Goal: Consume media (video, audio)

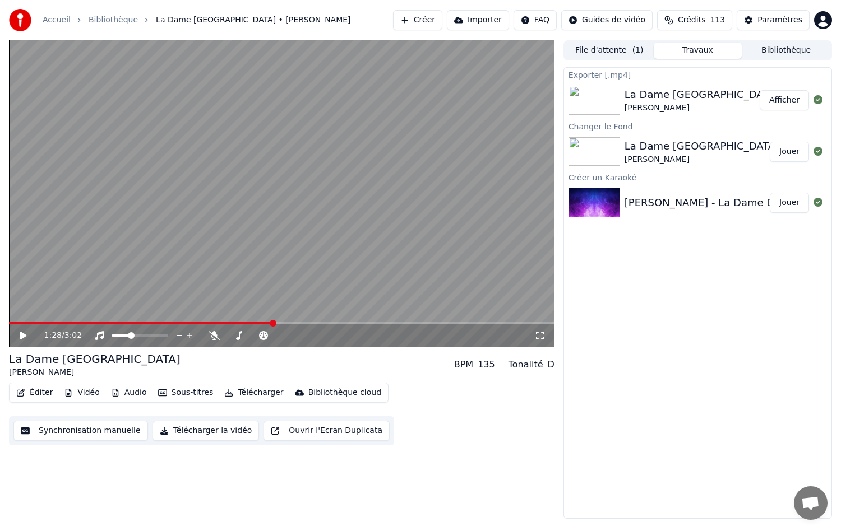
click at [19, 334] on icon at bounding box center [31, 335] width 26 height 9
click at [28, 321] on video at bounding box center [281, 193] width 545 height 307
click at [22, 321] on video at bounding box center [281, 193] width 545 height 307
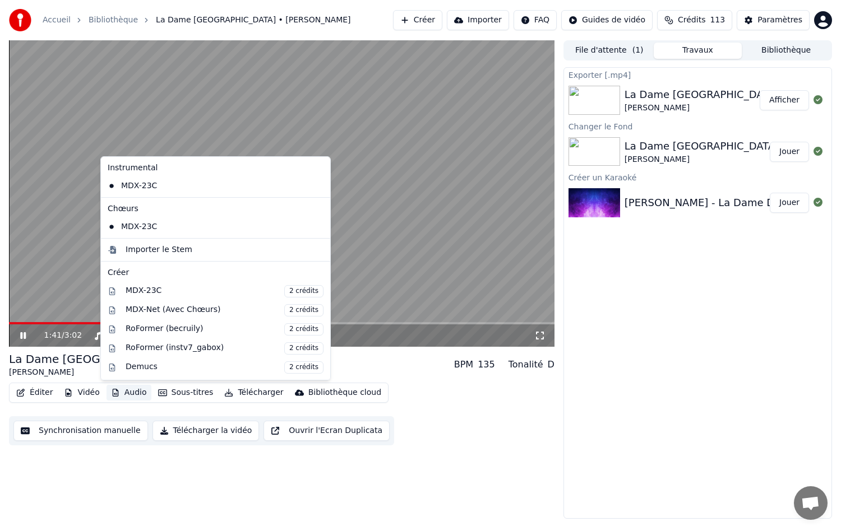
click at [126, 395] on button "Audio" at bounding box center [129, 393] width 45 height 16
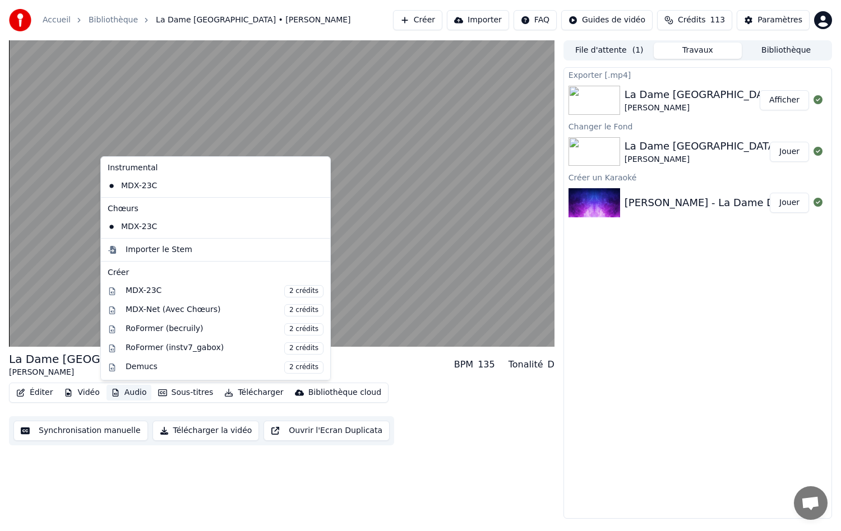
click at [129, 395] on button "Audio" at bounding box center [129, 393] width 45 height 16
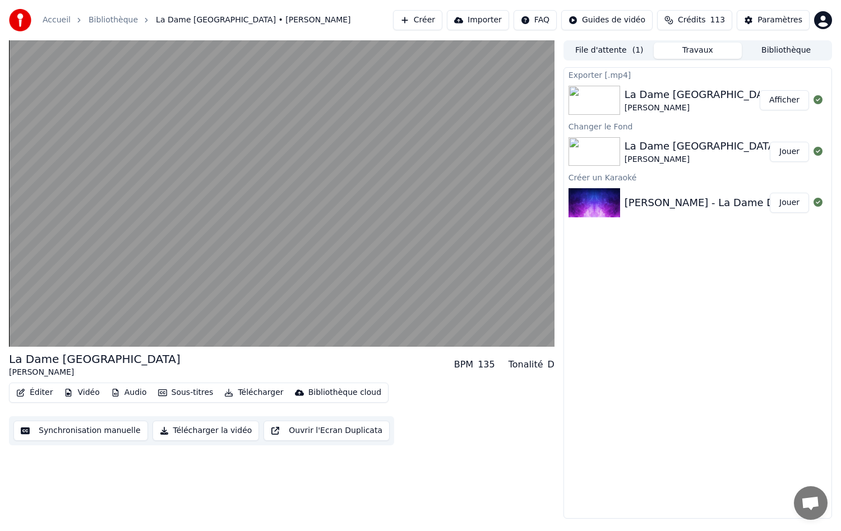
click at [128, 395] on button "Audio" at bounding box center [129, 393] width 45 height 16
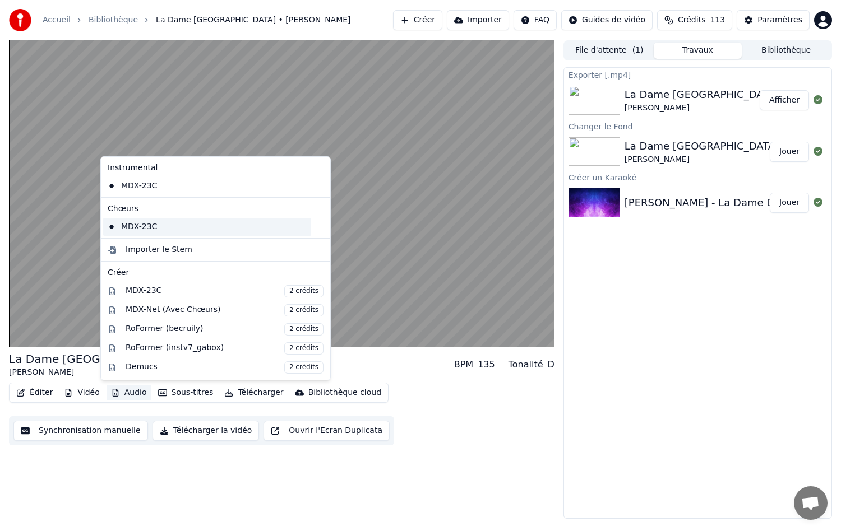
click at [131, 229] on div "MDX-23C" at bounding box center [207, 227] width 208 height 18
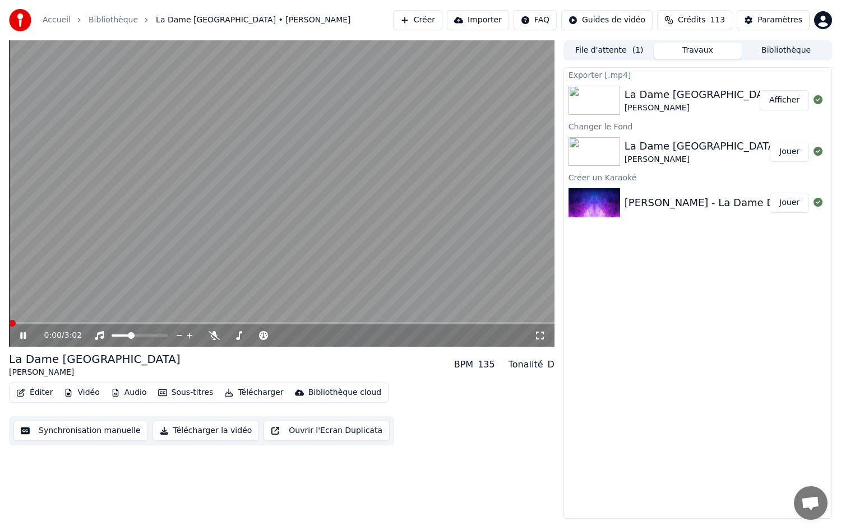
click at [179, 429] on button "Télécharger la vidéo" at bounding box center [205, 431] width 107 height 20
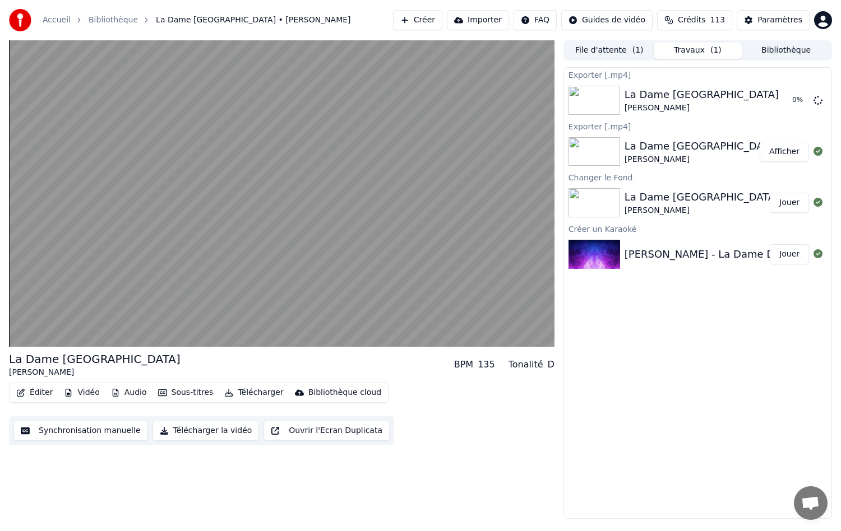
click at [87, 391] on button "Vidéo" at bounding box center [81, 393] width 44 height 16
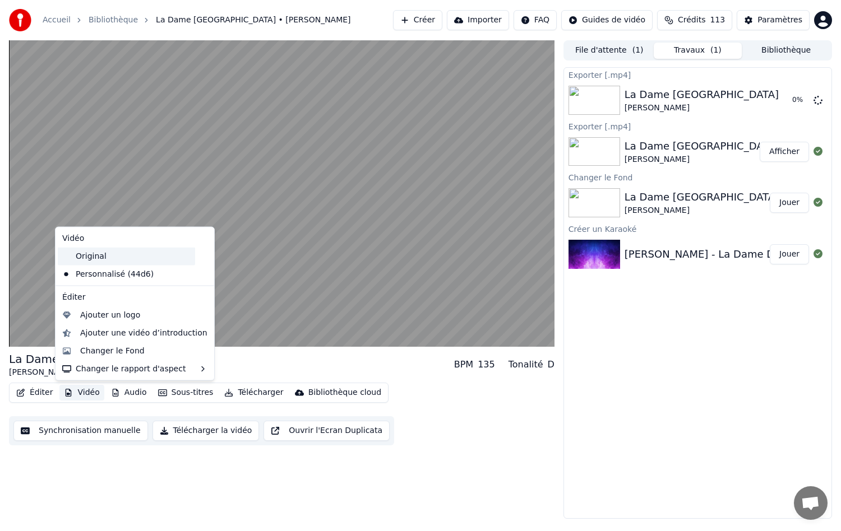
click at [95, 257] on div "Original" at bounding box center [126, 256] width 137 height 18
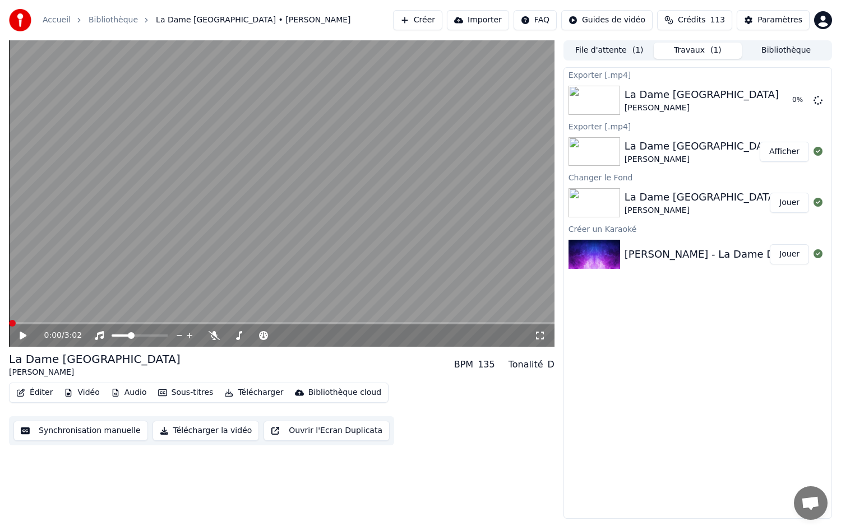
click at [88, 392] on button "Vidéo" at bounding box center [81, 393] width 44 height 16
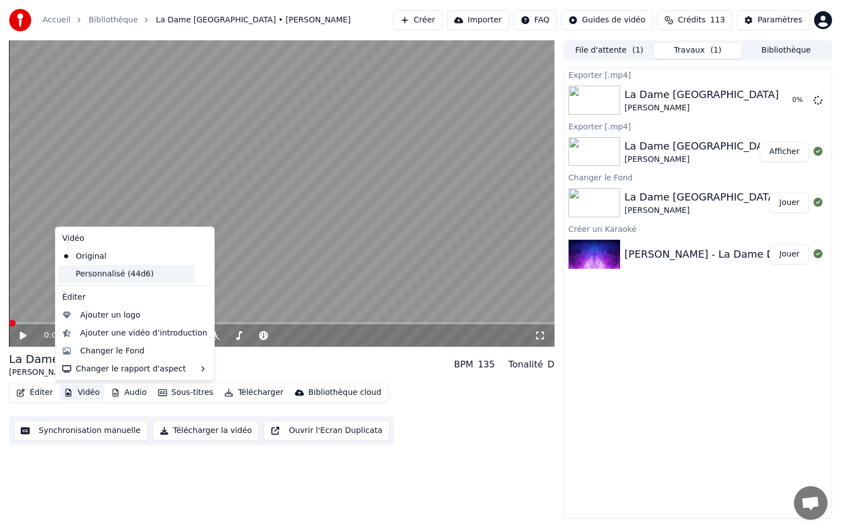
click at [84, 278] on div "Personnalisé (44d6)" at bounding box center [126, 274] width 137 height 18
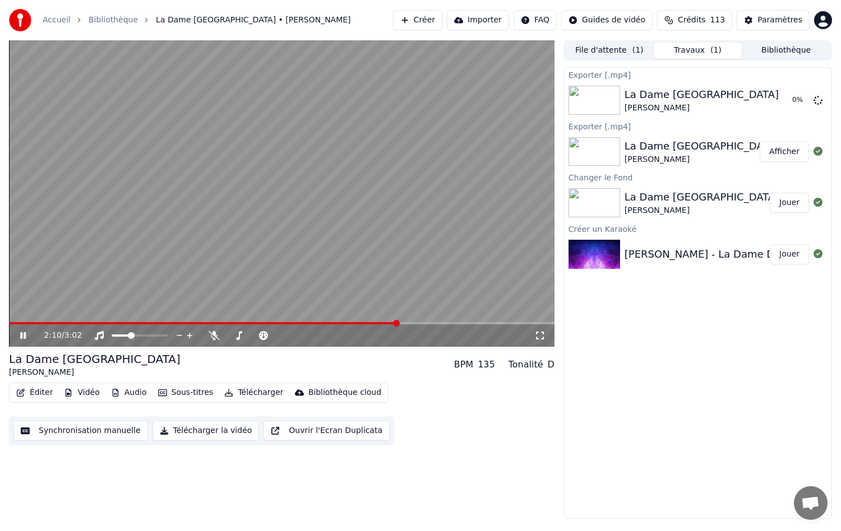
click at [122, 388] on button "Audio" at bounding box center [129, 393] width 45 height 16
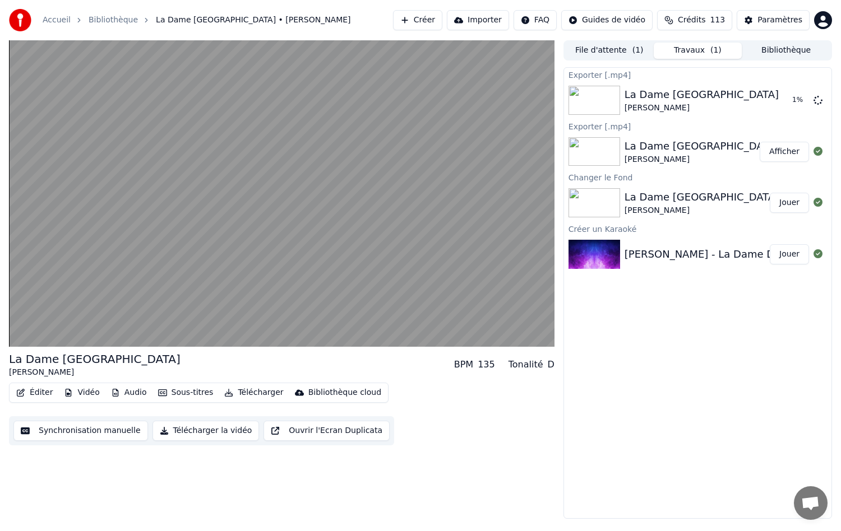
click at [445, 428] on div "Éditer Vidéo Audio Sous-titres Télécharger Bibliothèque cloud Synchronisation m…" at bounding box center [281, 414] width 545 height 63
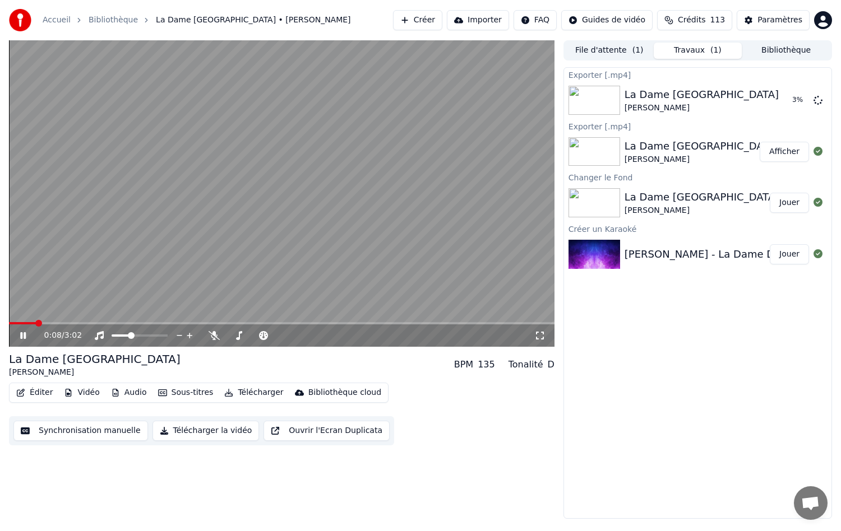
click at [788, 252] on button "Jouer" at bounding box center [789, 254] width 39 height 20
click at [99, 322] on video at bounding box center [281, 193] width 545 height 307
click at [78, 320] on video at bounding box center [281, 193] width 545 height 307
drag, startPoint x: 77, startPoint y: 328, endPoint x: 53, endPoint y: 325, distance: 24.3
click at [76, 328] on div "0:01 / 3:02" at bounding box center [281, 336] width 545 height 22
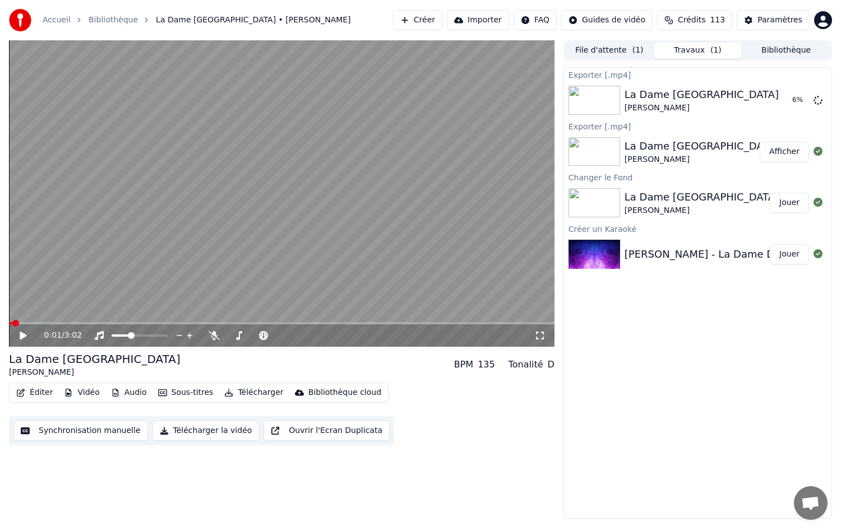
click at [129, 325] on span at bounding box center [281, 323] width 545 height 2
click at [601, 54] on button "File d'attente ( 1 )" at bounding box center [609, 51] width 89 height 16
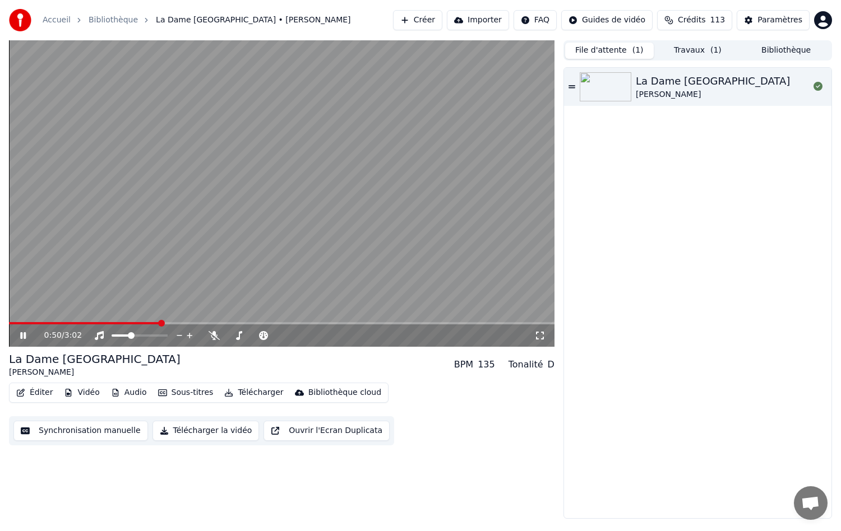
click at [563, 87] on div "La Dame De Haute-Savoie [PERSON_NAME]" at bounding box center [697, 293] width 269 height 452
click at [568, 87] on icon at bounding box center [571, 87] width 7 height 8
click at [813, 85] on icon at bounding box center [817, 86] width 9 height 9
click at [442, 19] on button "Créer" at bounding box center [417, 20] width 49 height 20
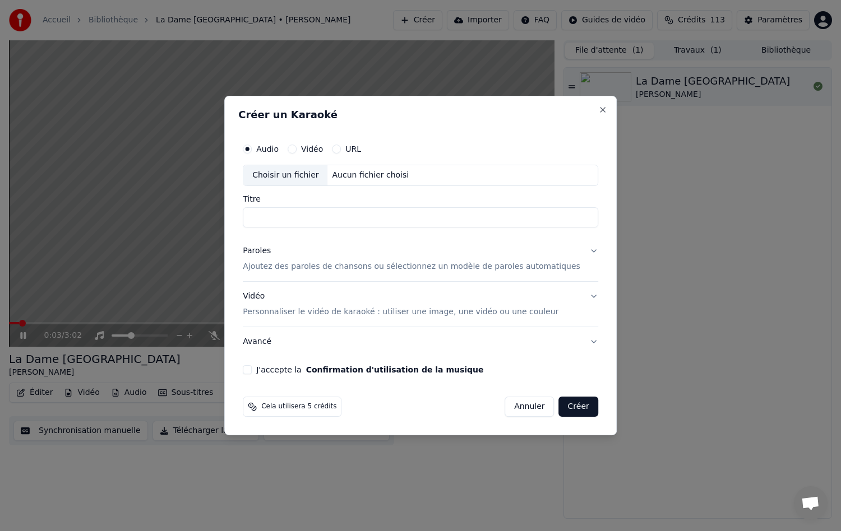
click at [298, 174] on div "Choisir un fichier" at bounding box center [285, 175] width 84 height 20
click at [598, 109] on button "Close" at bounding box center [602, 109] width 9 height 9
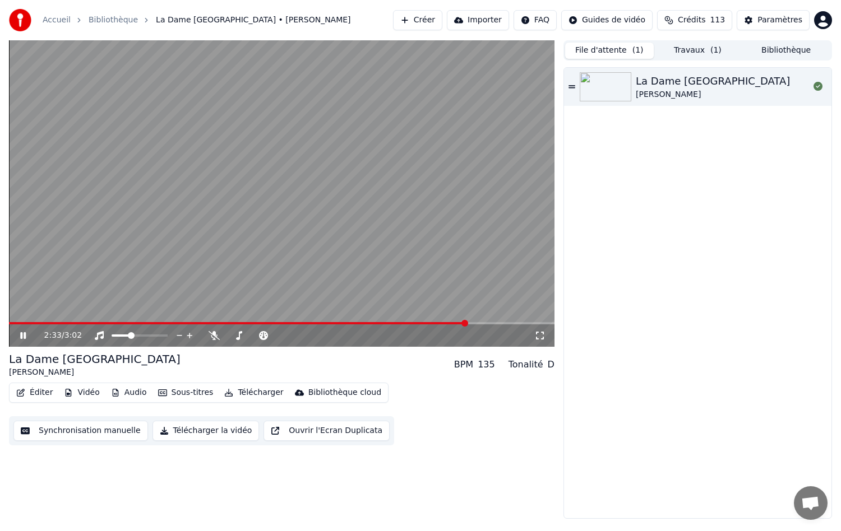
click at [19, 335] on icon at bounding box center [31, 335] width 26 height 9
click at [789, 54] on button "Bibliothèque" at bounding box center [786, 51] width 89 height 16
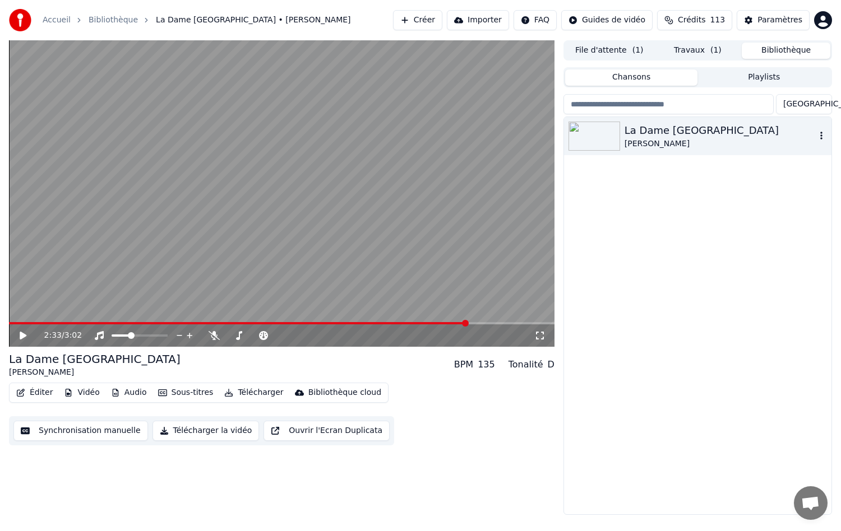
click at [652, 150] on div "La Dame De Haute-Savoie [PERSON_NAME]" at bounding box center [697, 136] width 267 height 38
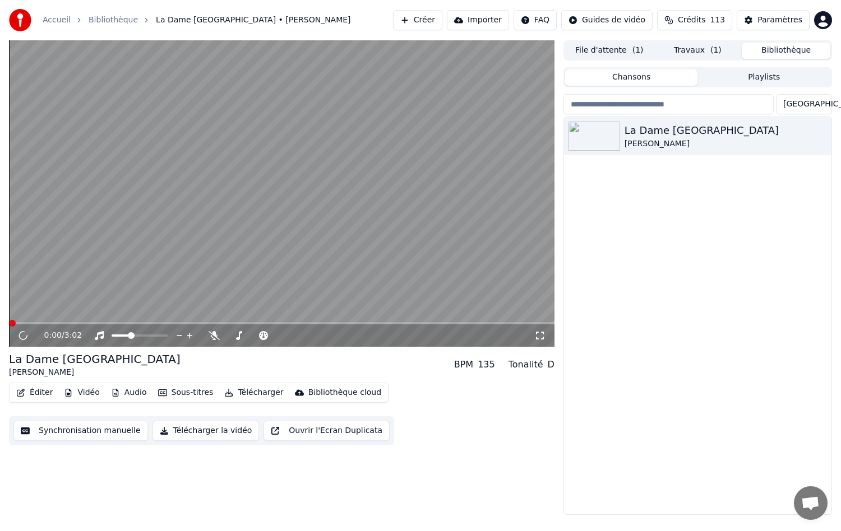
click at [108, 323] on span at bounding box center [281, 323] width 545 height 2
click at [119, 321] on span at bounding box center [121, 323] width 7 height 7
click at [115, 322] on span at bounding box center [281, 323] width 545 height 2
click at [150, 321] on polygon at bounding box center [150, 324] width 8 height 8
click at [212, 337] on icon at bounding box center [214, 335] width 11 height 9
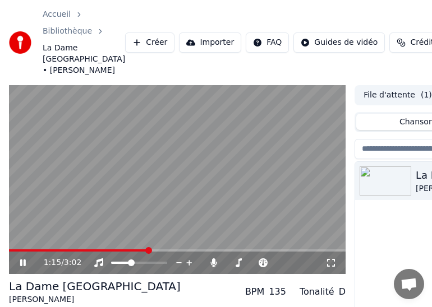
click at [432, 307] on html "Accueil Bibliothèque [GEOGRAPHIC_DATA] • [PERSON_NAME] Créer Importer FAQ Guide…" at bounding box center [216, 153] width 432 height 307
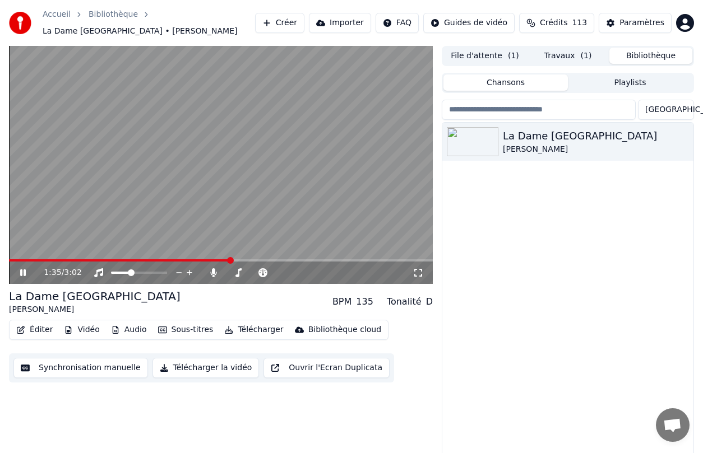
drag, startPoint x: 26, startPoint y: 131, endPoint x: 33, endPoint y: 130, distance: 6.3
click at [26, 131] on video at bounding box center [221, 165] width 424 height 238
drag, startPoint x: 21, startPoint y: 272, endPoint x: 156, endPoint y: 316, distance: 142.0
click at [24, 272] on icon at bounding box center [23, 273] width 7 height 8
click at [9, 257] on span at bounding box center [12, 260] width 7 height 7
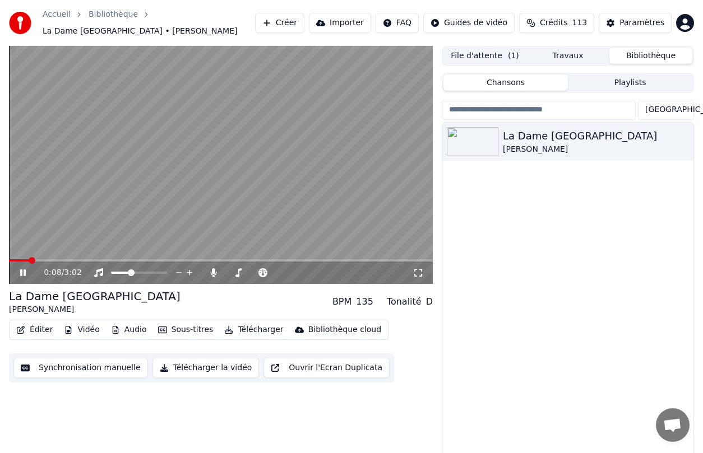
click at [184, 267] on div "0:08 / 3:02" at bounding box center [221, 273] width 424 height 22
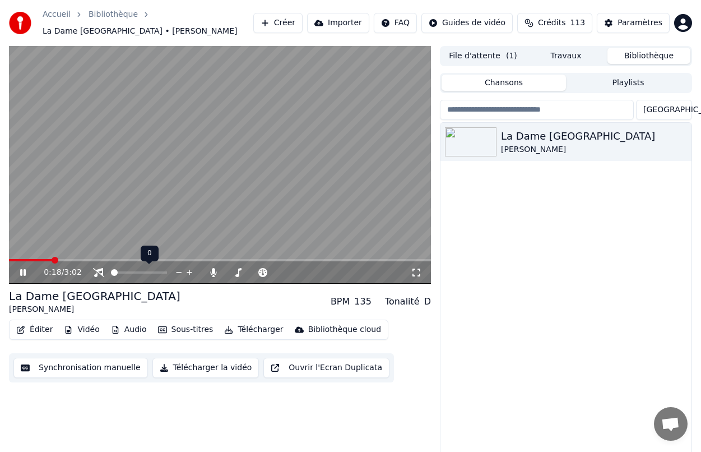
click at [111, 272] on span at bounding box center [114, 272] width 7 height 7
click at [208, 271] on icon at bounding box center [213, 272] width 11 height 9
